Goal: Task Accomplishment & Management: Manage account settings

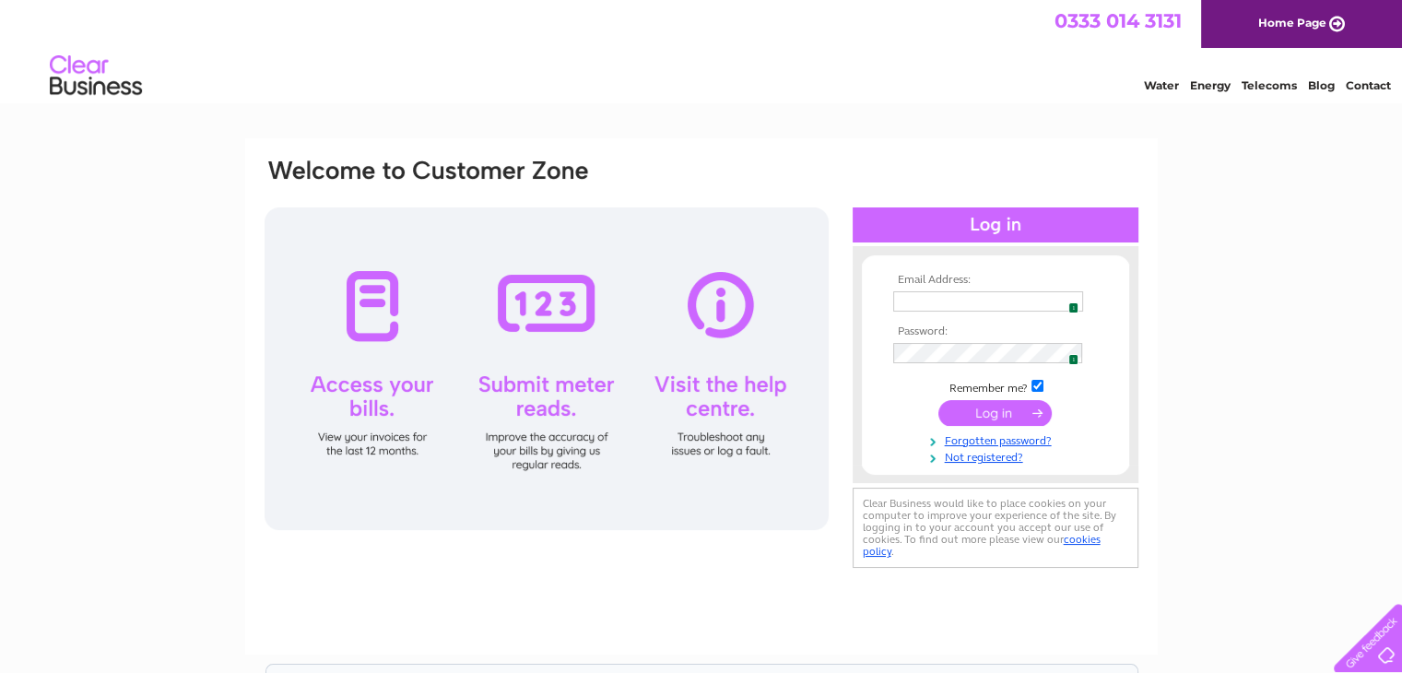
click at [1069, 302] on span "1" at bounding box center [1074, 307] width 10 height 11
type input "finance@adoservices.co.uk"
click at [977, 419] on input "submit" at bounding box center [995, 413] width 113 height 26
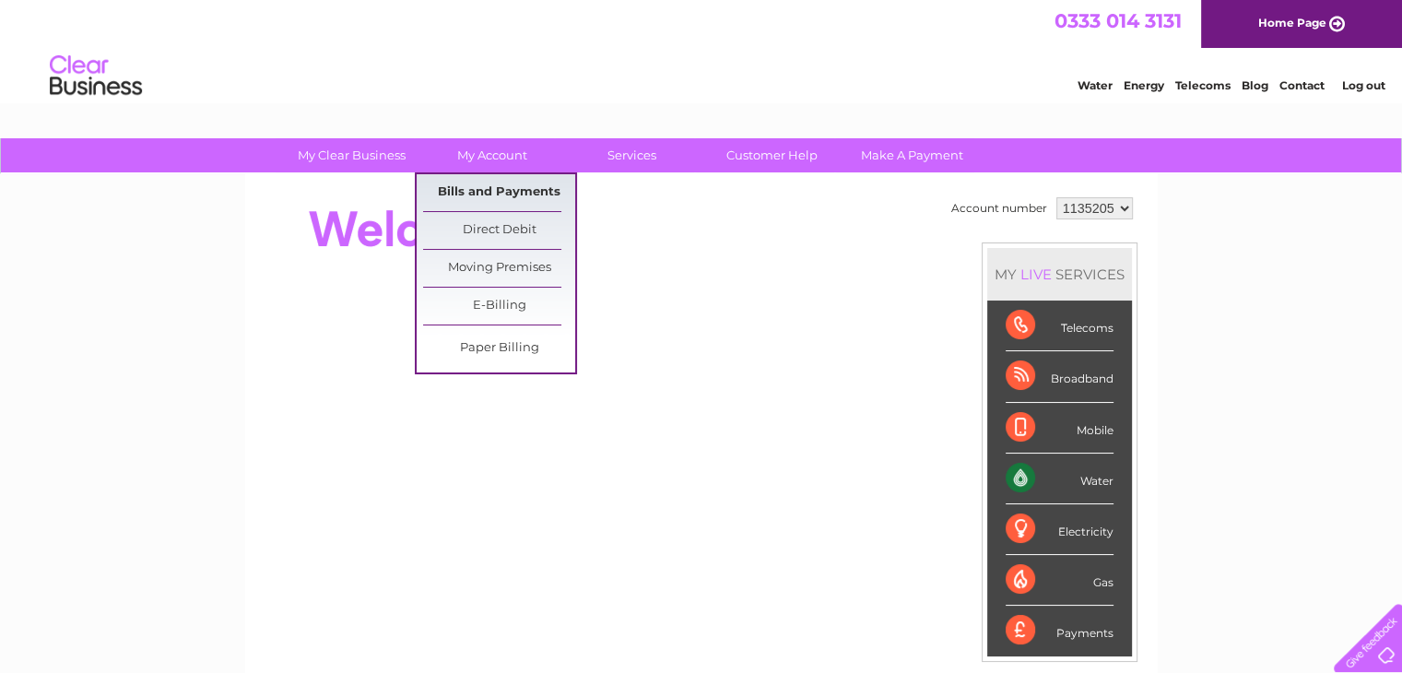
click at [487, 196] on link "Bills and Payments" at bounding box center [499, 192] width 152 height 37
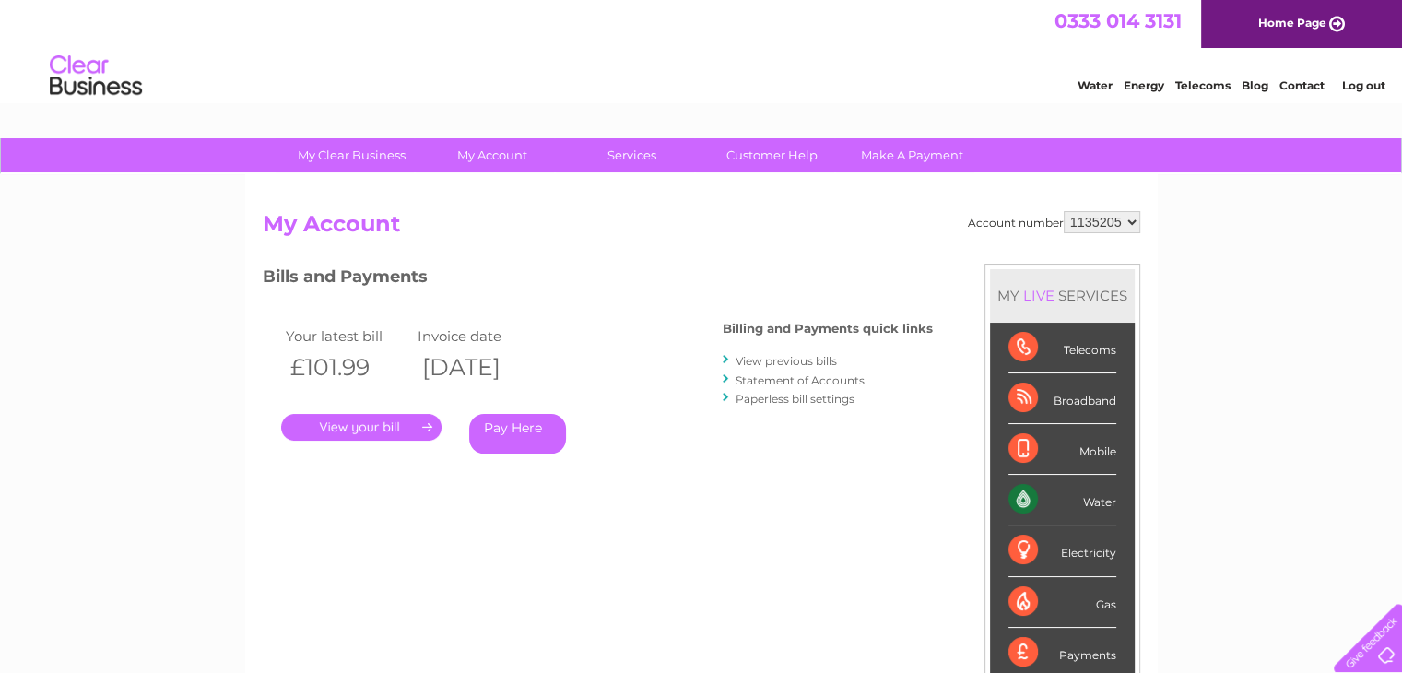
click at [793, 360] on link "View previous bills" at bounding box center [786, 361] width 101 height 14
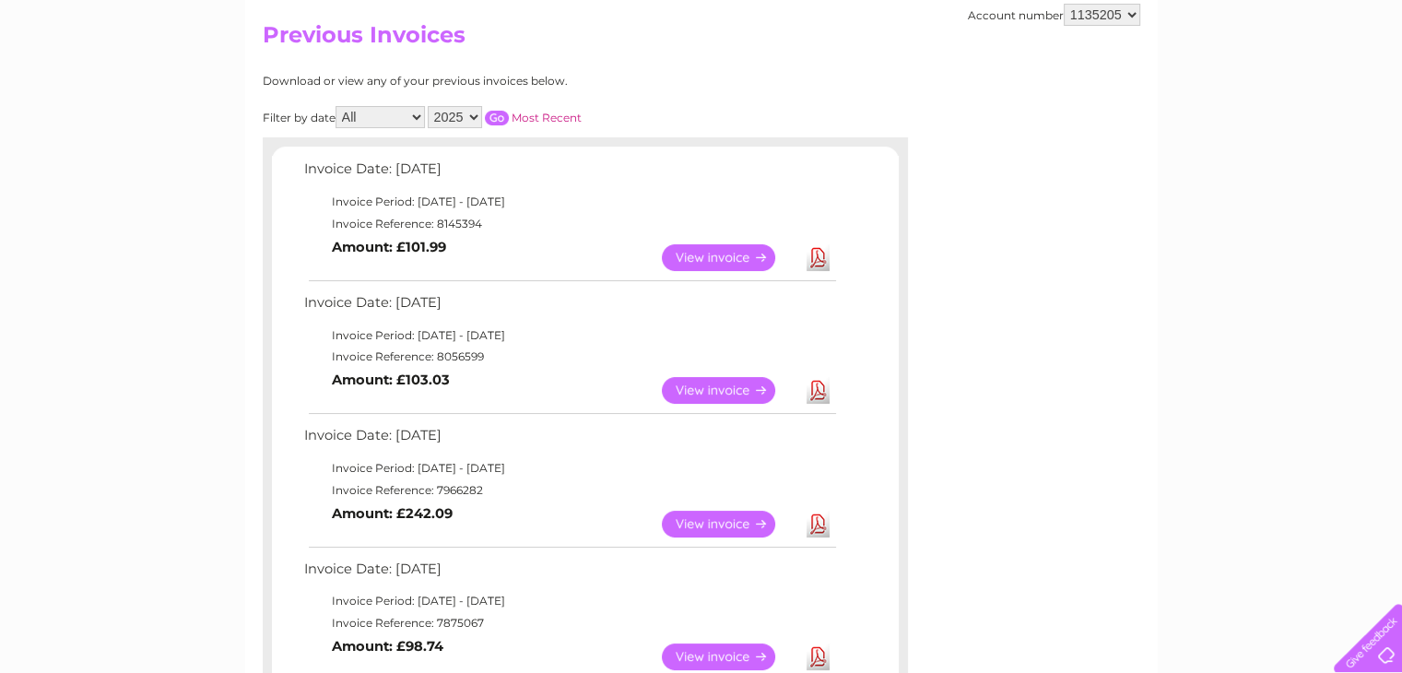
scroll to position [184, 0]
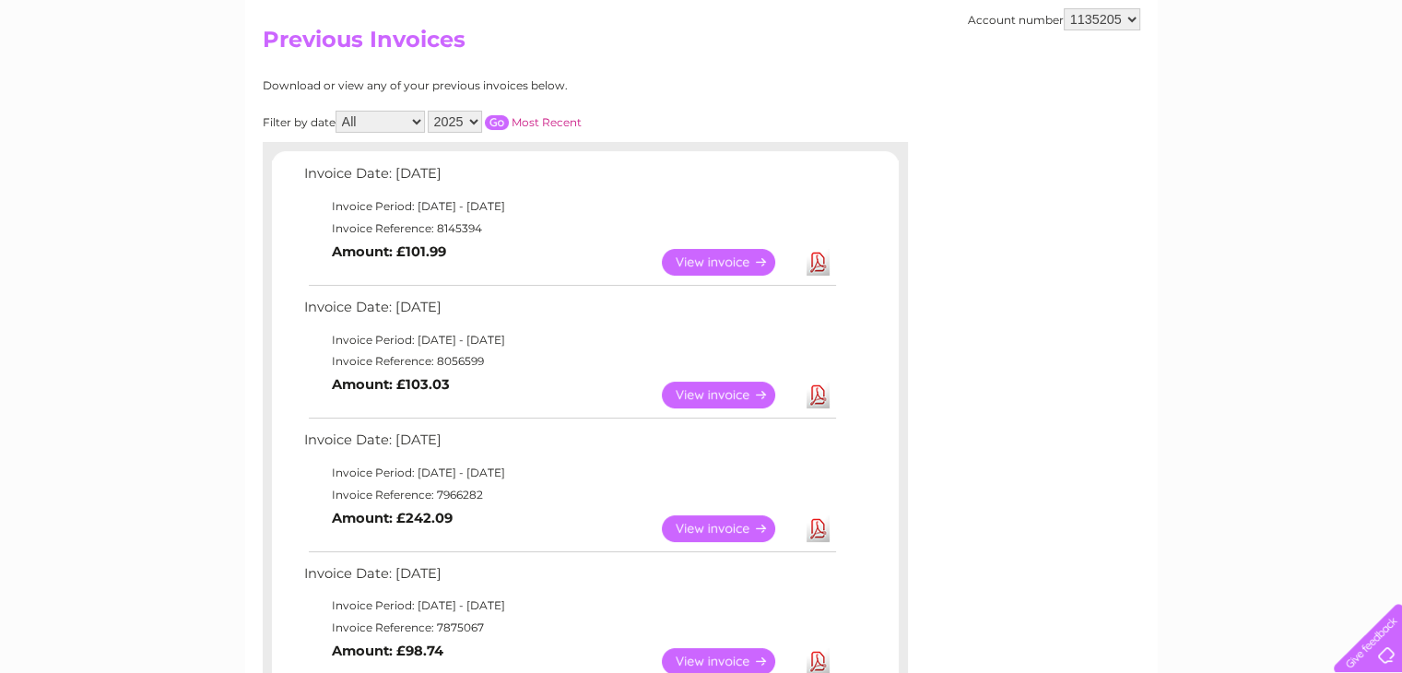
click at [720, 254] on link "View" at bounding box center [730, 262] width 136 height 27
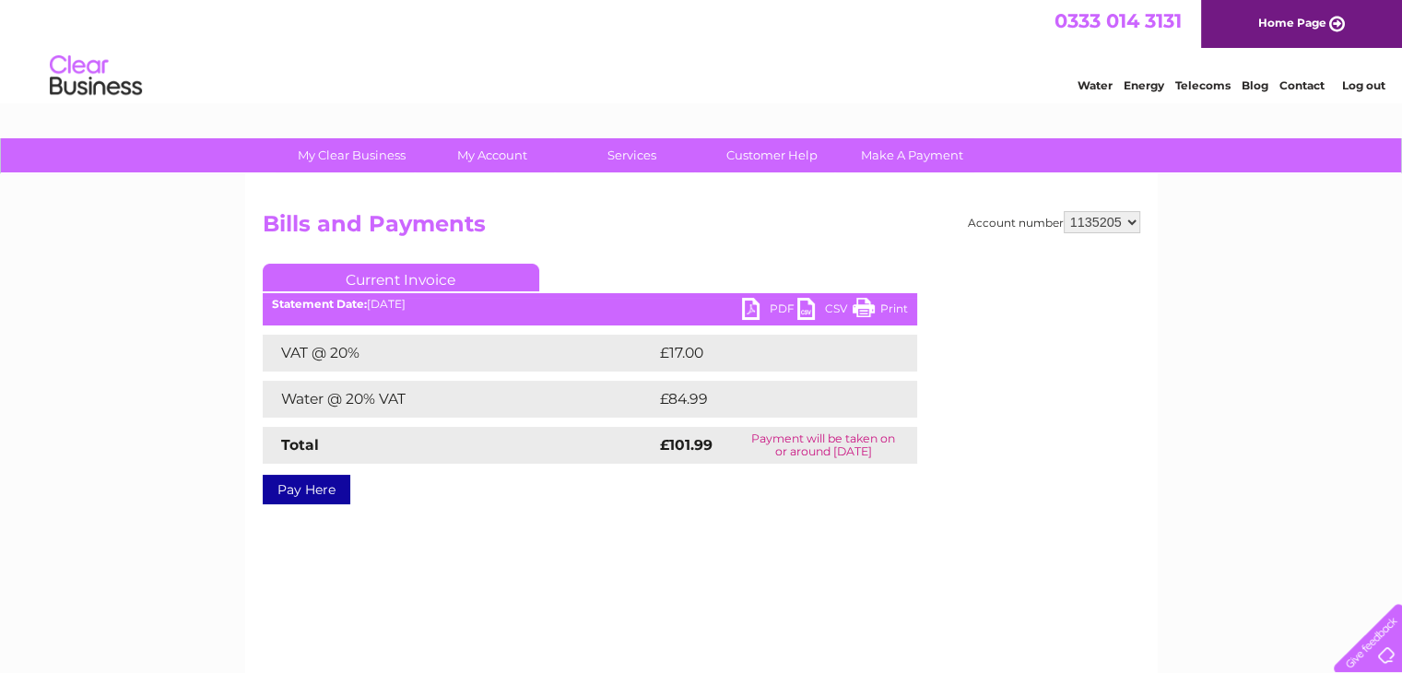
click at [760, 311] on link "PDF" at bounding box center [769, 311] width 55 height 27
click at [1354, 80] on link "Log out" at bounding box center [1362, 85] width 43 height 14
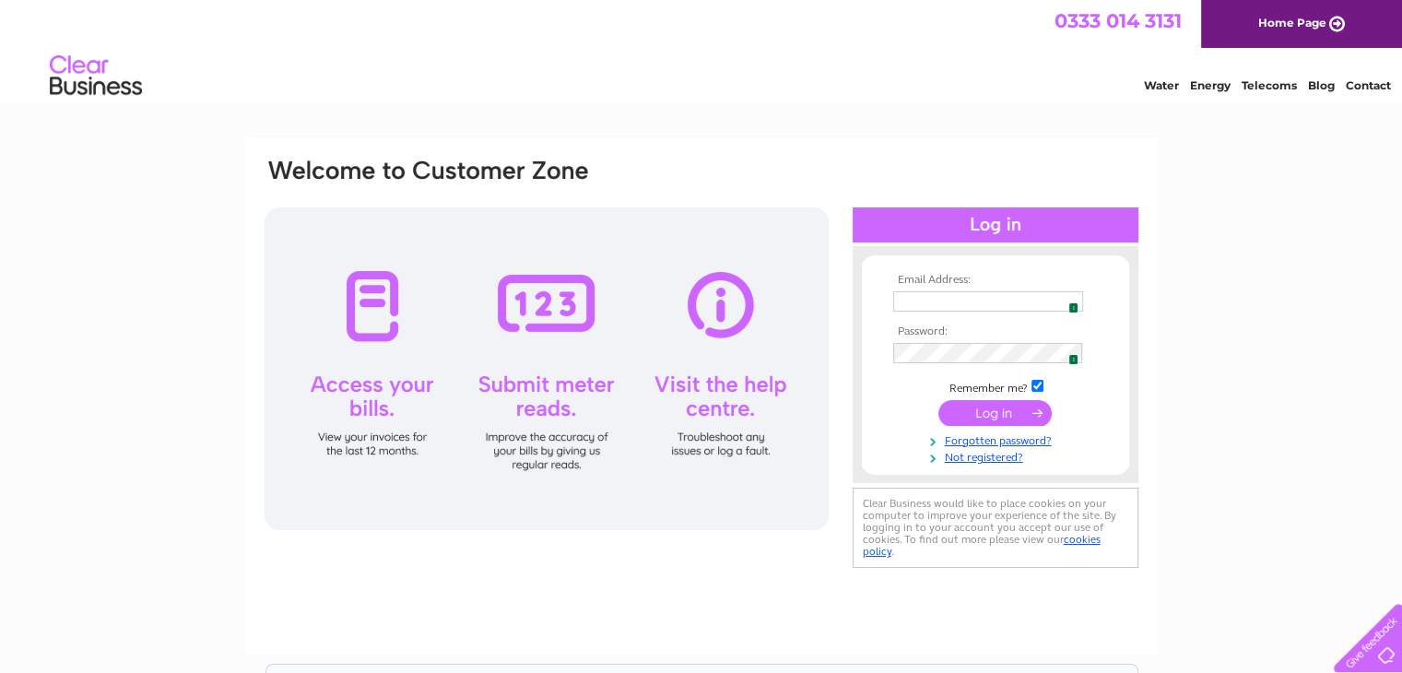
click at [1067, 304] on img at bounding box center [1068, 301] width 15 height 15
type input "[EMAIL_ADDRESS][DOMAIN_NAME]"
click at [986, 410] on input "submit" at bounding box center [995, 413] width 113 height 26
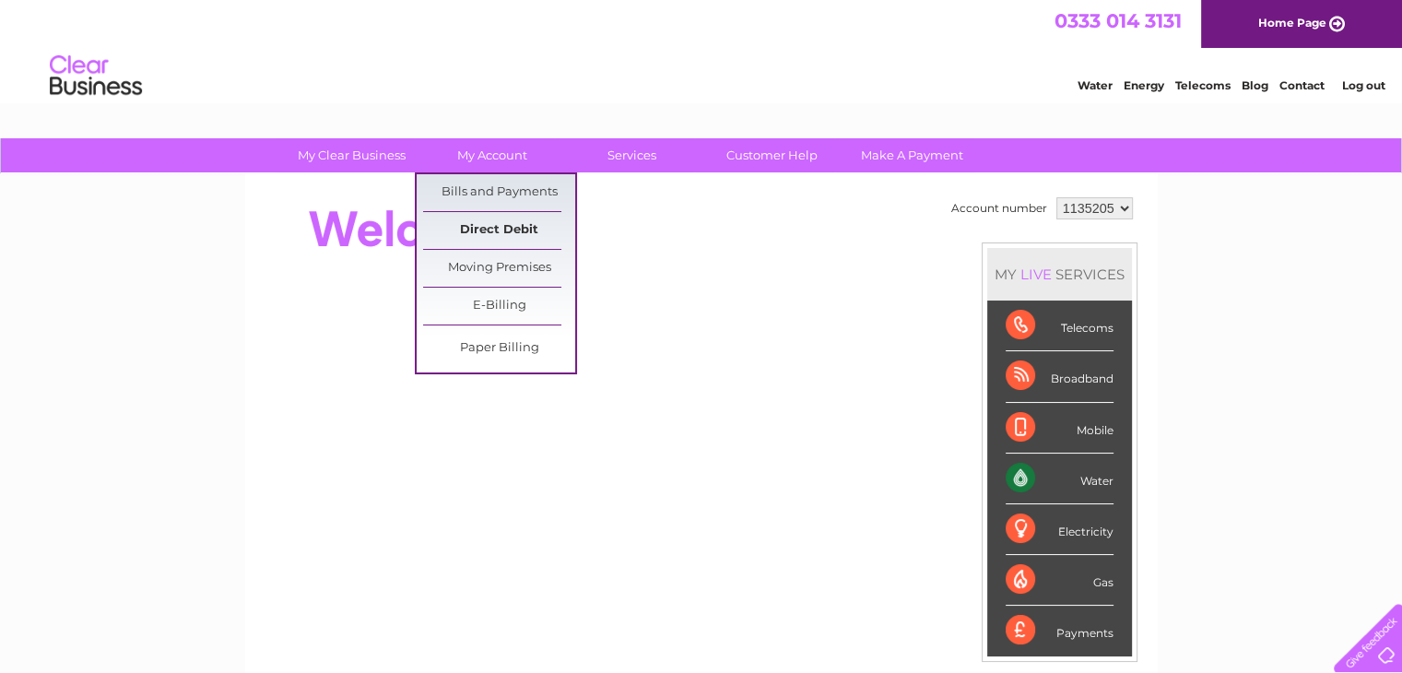
click at [480, 232] on link "Direct Debit" at bounding box center [499, 230] width 152 height 37
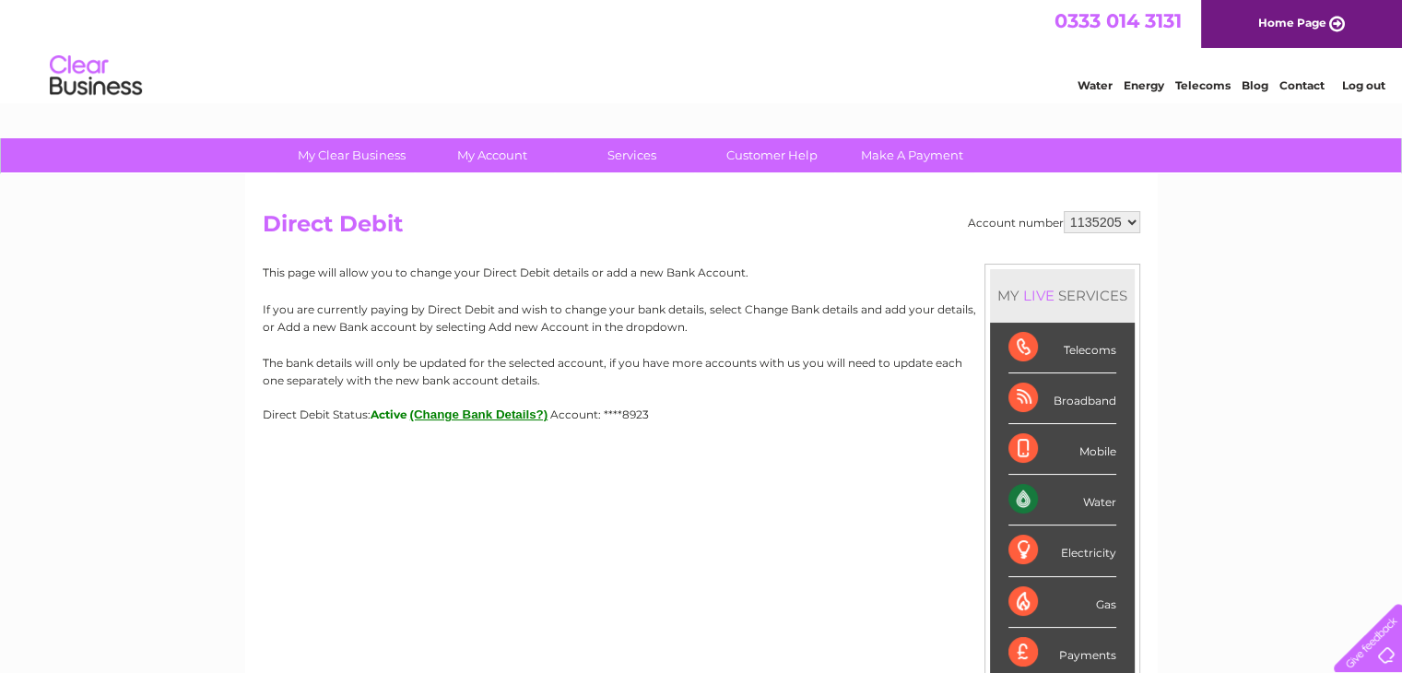
click at [1372, 86] on link "Log out" at bounding box center [1362, 85] width 43 height 14
